Goal: Complete application form: Complete application form

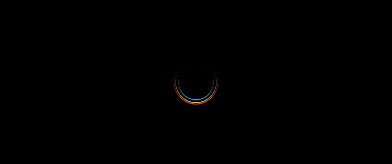
select select
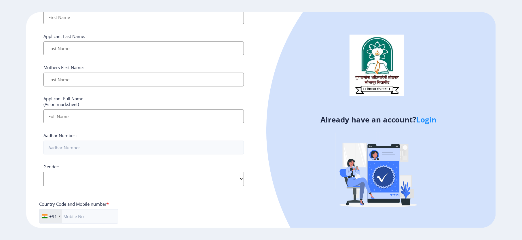
scroll to position [186, 0]
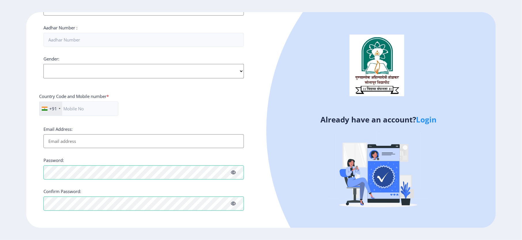
click at [77, 138] on input "Email Address:" at bounding box center [144, 141] width 201 height 14
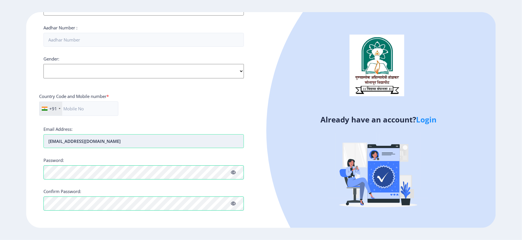
type input "[EMAIL_ADDRESS][DOMAIN_NAME]"
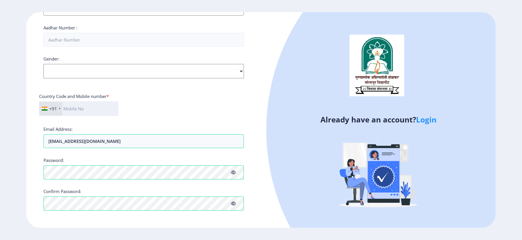
drag, startPoint x: 69, startPoint y: 105, endPoint x: 124, endPoint y: 124, distance: 57.5
click at [69, 105] on input "text" at bounding box center [78, 108] width 79 height 14
type input "8625844395"
click at [209, 69] on select "Select Gender [DEMOGRAPHIC_DATA] [DEMOGRAPHIC_DATA] Other" at bounding box center [144, 71] width 201 height 14
select select "Other"
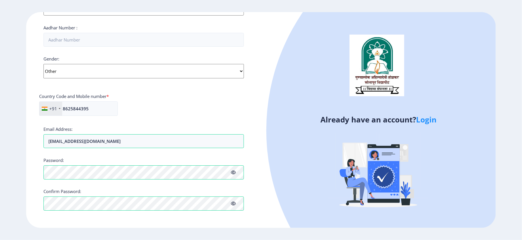
click at [44, 64] on select "Select Gender [DEMOGRAPHIC_DATA] [DEMOGRAPHIC_DATA] Other" at bounding box center [144, 71] width 201 height 14
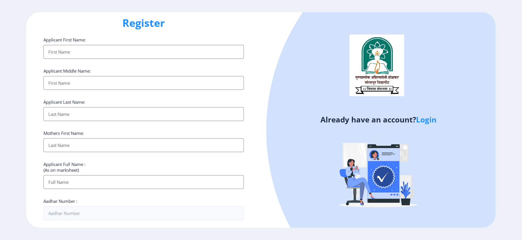
scroll to position [0, 0]
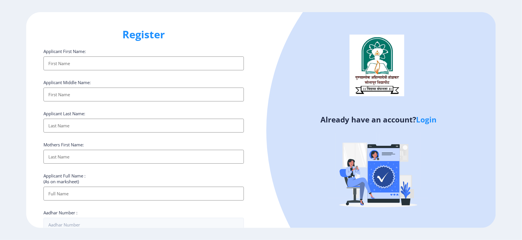
drag, startPoint x: 72, startPoint y: 62, endPoint x: 80, endPoint y: 63, distance: 8.4
click at [73, 63] on input "Applicant First Name:" at bounding box center [144, 63] width 201 height 14
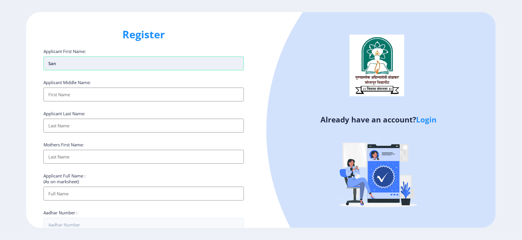
type input "san"
type input "sssp"
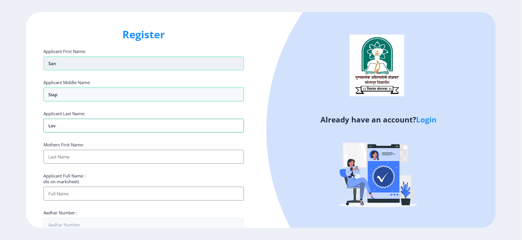
type input "lov"
type input "mom"
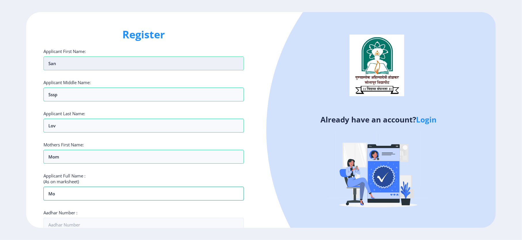
type input "m"
type input "san sssp lov"
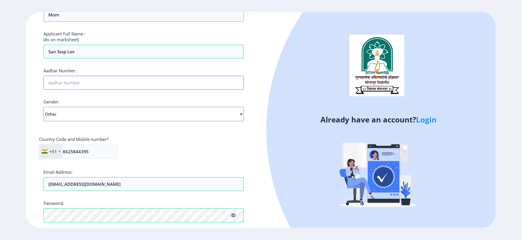
scroll to position [186, 0]
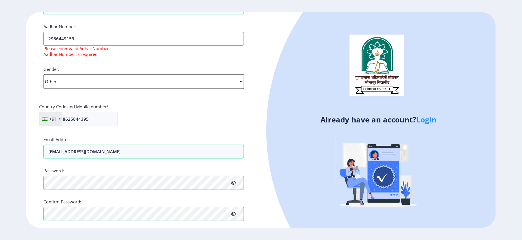
type input "29864491538"
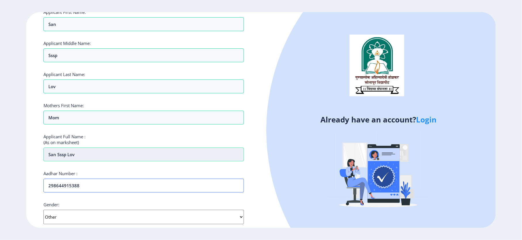
scroll to position [0, 0]
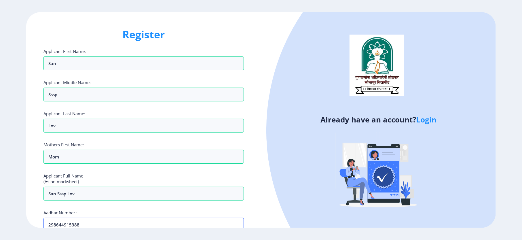
type input "298644915388"
click at [263, 73] on div "Already have an account? Login" at bounding box center [378, 120] width 235 height 216
